Goal: Information Seeking & Learning: Learn about a topic

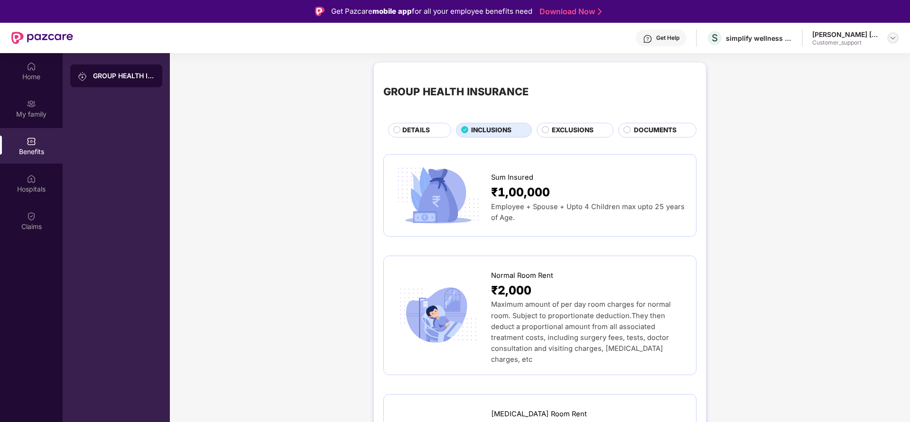
click at [897, 36] on div at bounding box center [892, 37] width 11 height 11
click at [863, 59] on div "Switch to support view" at bounding box center [847, 60] width 123 height 18
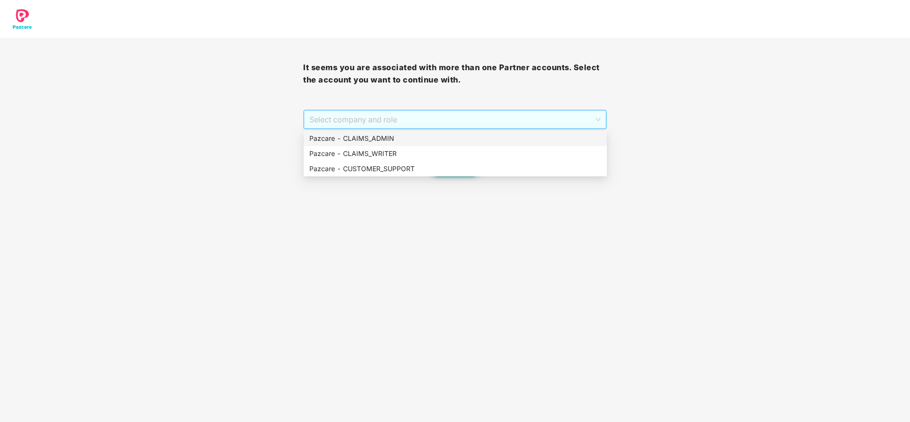
click at [377, 124] on span "Select company and role" at bounding box center [454, 119] width 291 height 18
click at [378, 142] on div "Pazcare - CLAIMS_ADMIN" at bounding box center [455, 138] width 292 height 10
click at [472, 125] on span "Pazcare - CLAIMS_ADMIN" at bounding box center [454, 119] width 291 height 18
click at [470, 166] on div "Pazcare - CUSTOMER_SUPPORT" at bounding box center [455, 169] width 292 height 10
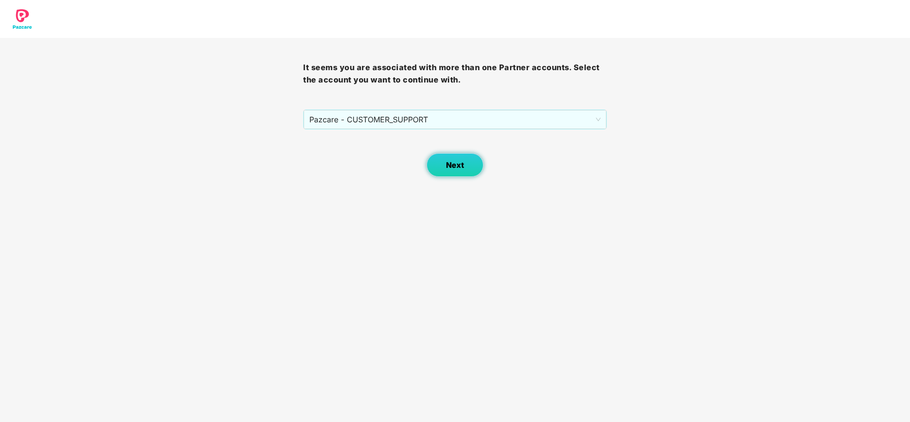
click at [449, 163] on span "Next" at bounding box center [455, 165] width 18 height 9
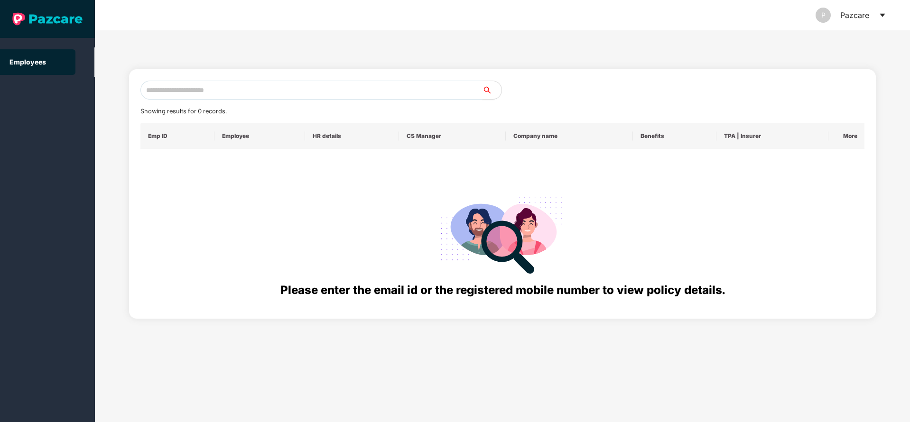
click at [359, 88] on input "text" at bounding box center [311, 90] width 342 height 19
paste input "**********"
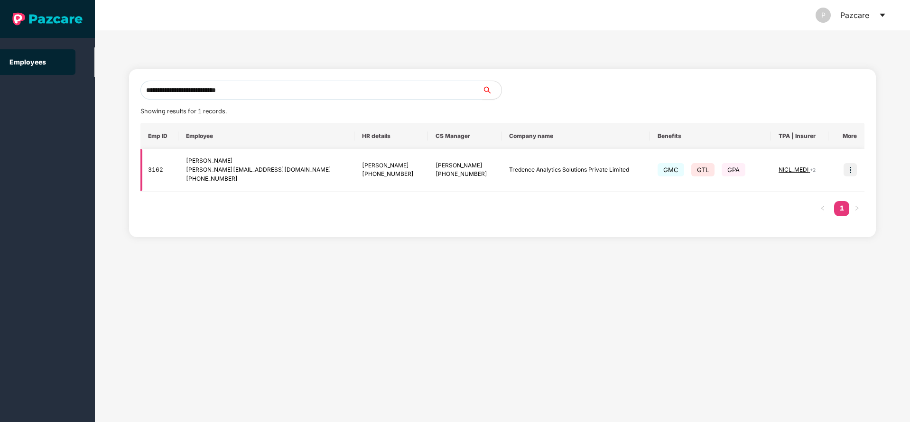
type input "**********"
click at [851, 170] on img at bounding box center [849, 169] width 13 height 13
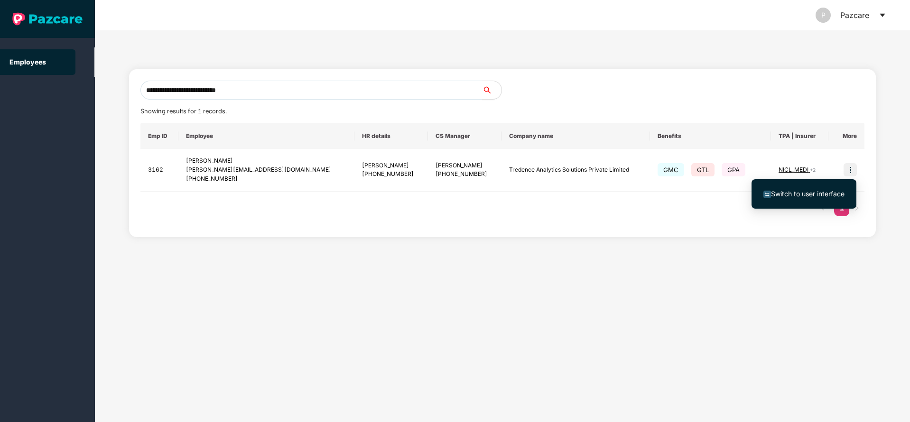
click at [816, 193] on span "Switch to user interface" at bounding box center [808, 194] width 74 height 8
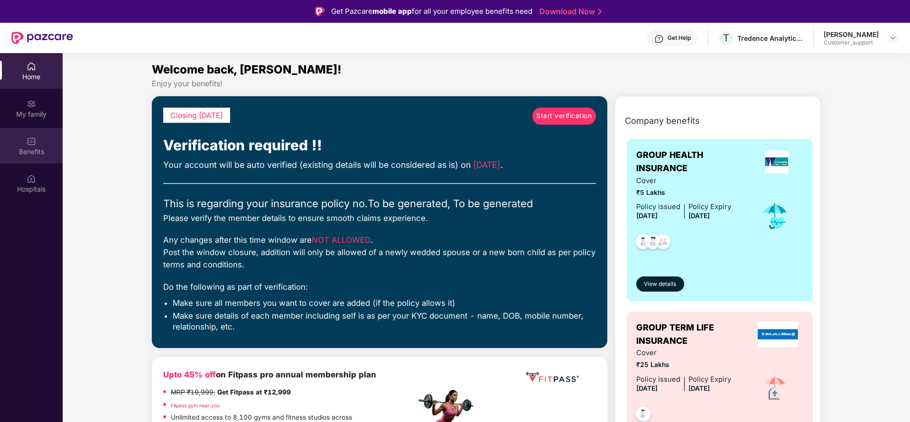
click at [33, 145] on img at bounding box center [31, 141] width 9 height 9
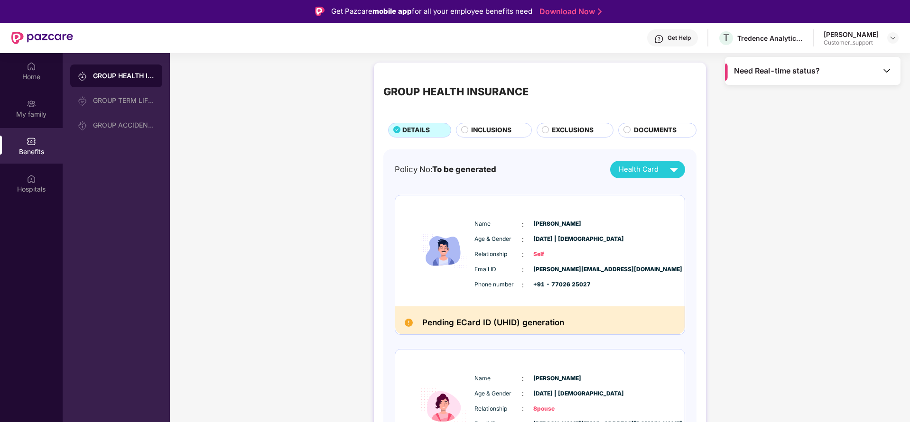
click at [472, 131] on span "INCLUSIONS" at bounding box center [491, 130] width 40 height 10
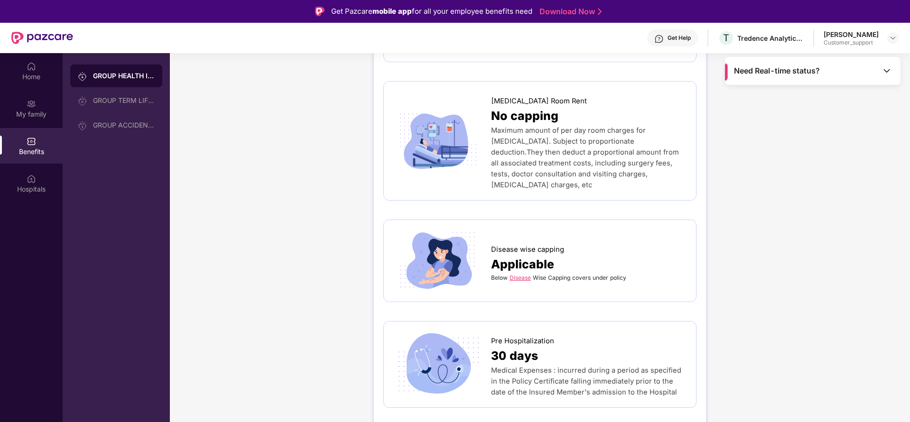
scroll to position [341, 0]
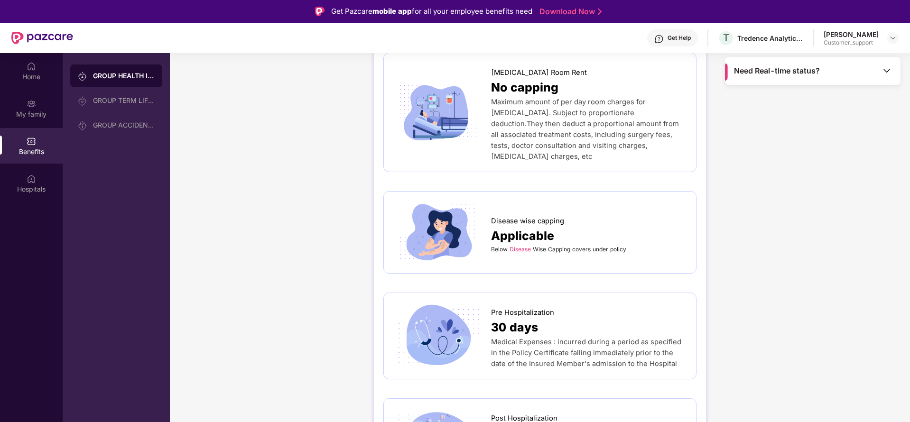
click at [521, 246] on link "Disease" at bounding box center [519, 249] width 21 height 7
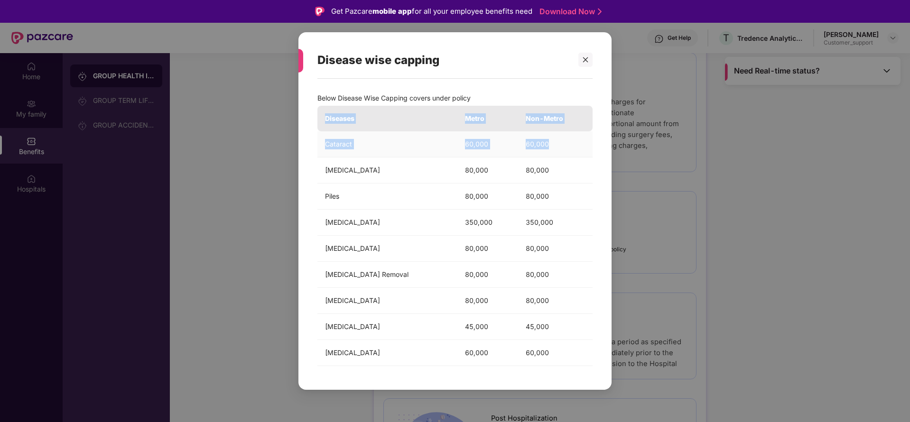
drag, startPoint x: 323, startPoint y: 115, endPoint x: 550, endPoint y: 148, distance: 229.1
click at [550, 148] on table "Diseases Metro Non-Metro Cataract 60,000 60,000 [MEDICAL_DATA] 80,000 80,000 Pi…" at bounding box center [454, 236] width 275 height 260
copy table "Diseases Metro Non-Metro Cataract 60,000 60,000"
click at [894, 185] on div "Disease wise capping Below Disease Wise Capping covers under policy Diseases Me…" at bounding box center [455, 211] width 910 height 422
click at [584, 59] on icon "close" at bounding box center [585, 59] width 7 height 7
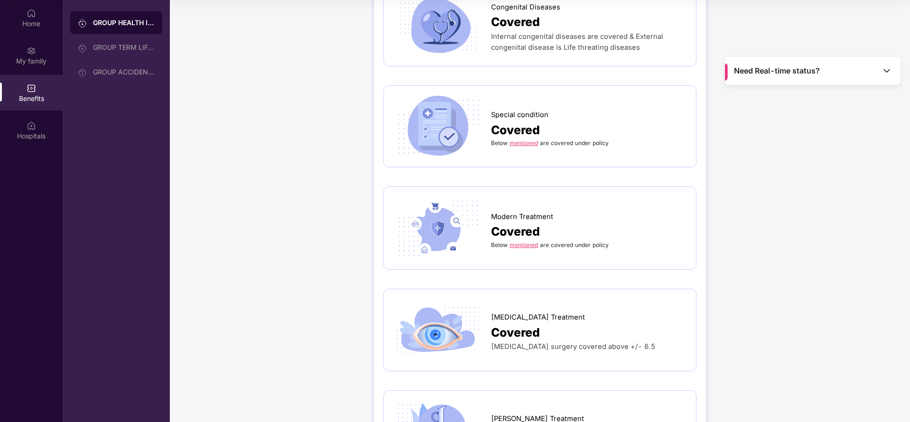
scroll to position [1424, 0]
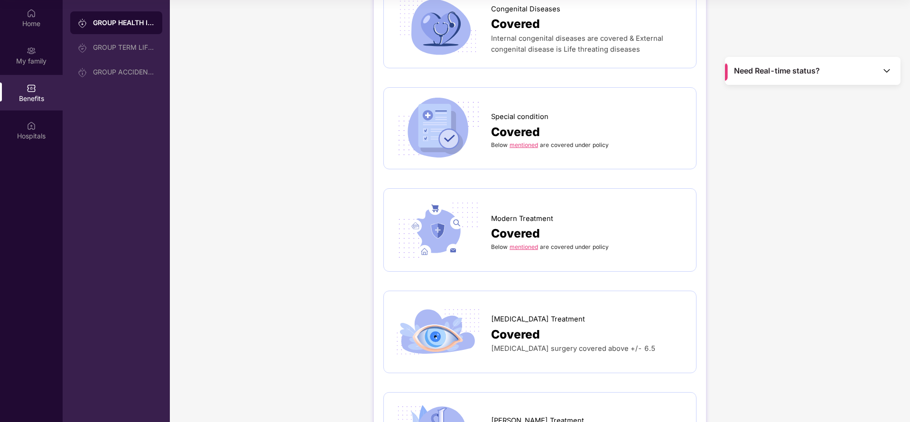
click at [521, 123] on span "Covered" at bounding box center [515, 132] width 49 height 18
click at [521, 128] on div "Special condition Covered Below mentioned are covered under policy" at bounding box center [539, 128] width 293 height 63
click at [521, 141] on link "mentioned" at bounding box center [523, 144] width 28 height 7
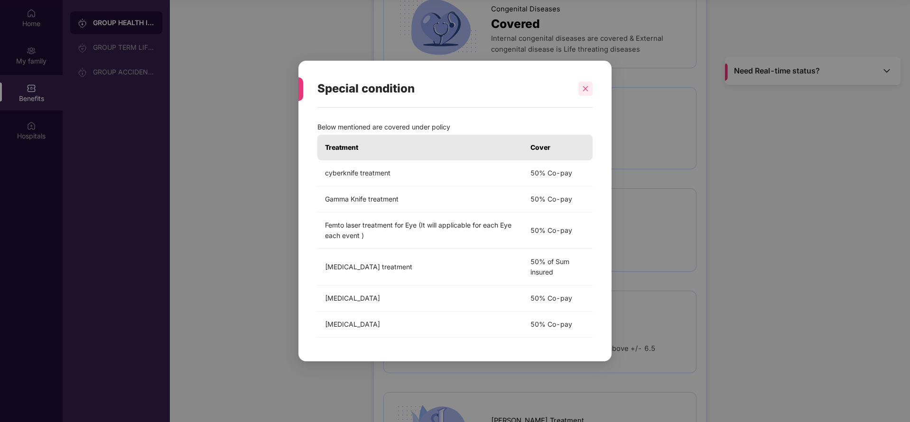
click at [587, 86] on icon "close" at bounding box center [585, 88] width 7 height 7
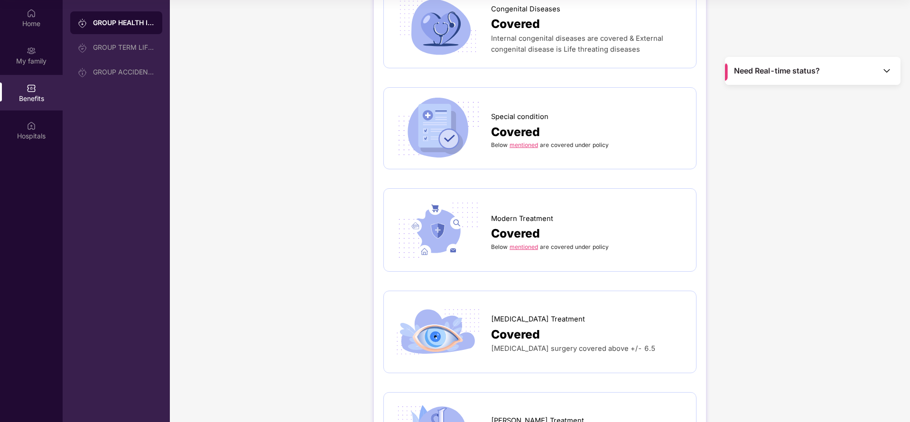
click at [522, 243] on div "Below mentioned are covered under policy" at bounding box center [588, 247] width 195 height 9
click at [522, 243] on link "mentioned" at bounding box center [523, 246] width 28 height 7
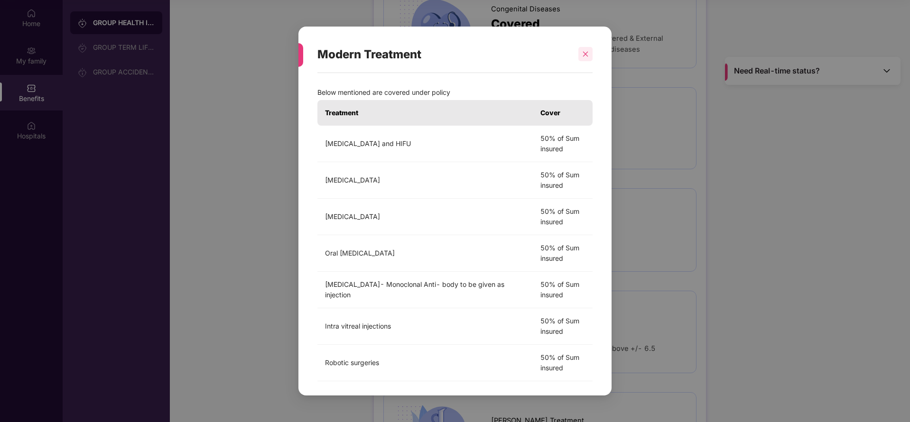
click at [582, 55] on icon "close" at bounding box center [585, 54] width 7 height 7
